Goal: Information Seeking & Learning: Learn about a topic

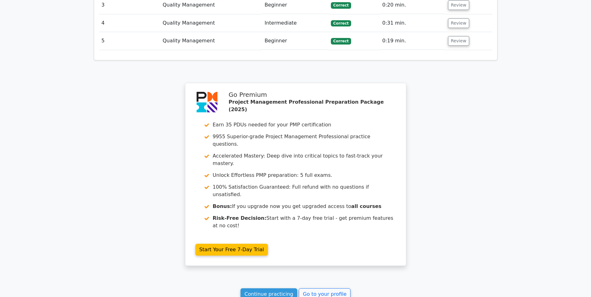
scroll to position [845, 0]
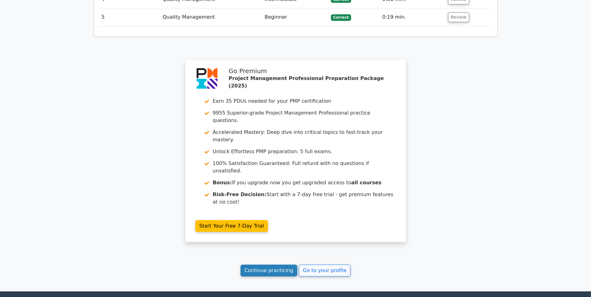
click at [228, 78] on link "Continue practicing" at bounding box center [268, 271] width 57 height 12
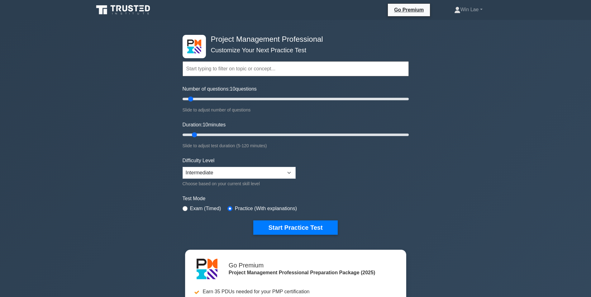
click at [286, 70] on input "text" at bounding box center [295, 68] width 226 height 15
click at [129, 104] on div "Project Management Professional Customize Your Next Practice Test Topics Scope …" at bounding box center [295, 216] width 591 height 392
click at [227, 68] on input "text" at bounding box center [295, 68] width 226 height 15
paste input "principle"
type input "principle"
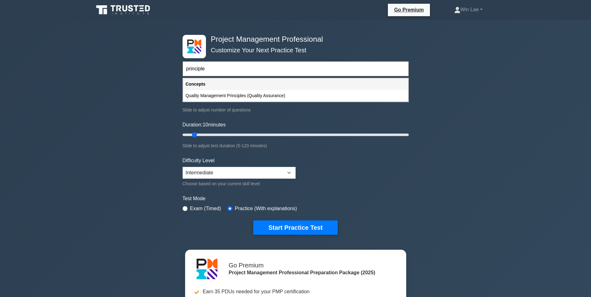
drag, startPoint x: 227, startPoint y: 68, endPoint x: 125, endPoint y: 61, distance: 102.7
click at [125, 61] on div "Project Management Professional Customize Your Next Practice Test principle Top…" at bounding box center [295, 216] width 591 height 392
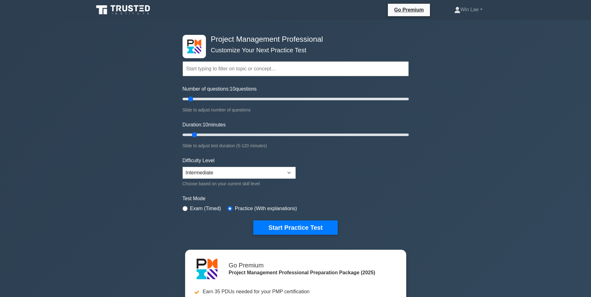
click at [58, 160] on div "Project Management Professional Customize Your Next Practice Test Topics Scope …" at bounding box center [295, 216] width 591 height 392
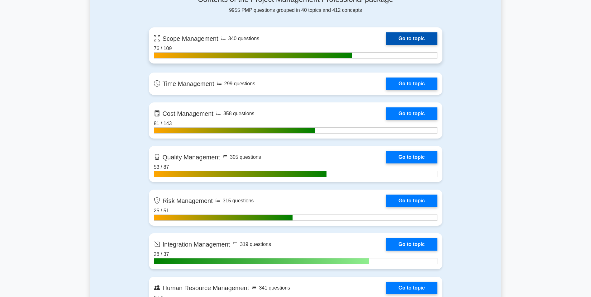
scroll to position [467, 0]
